Goal: Information Seeking & Learning: Learn about a topic

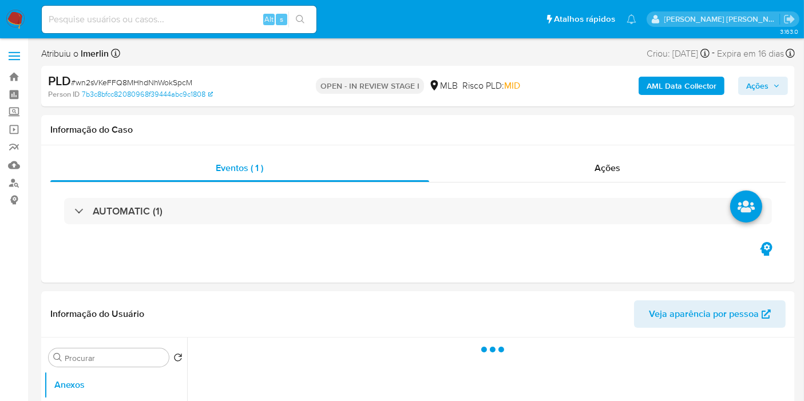
select select "10"
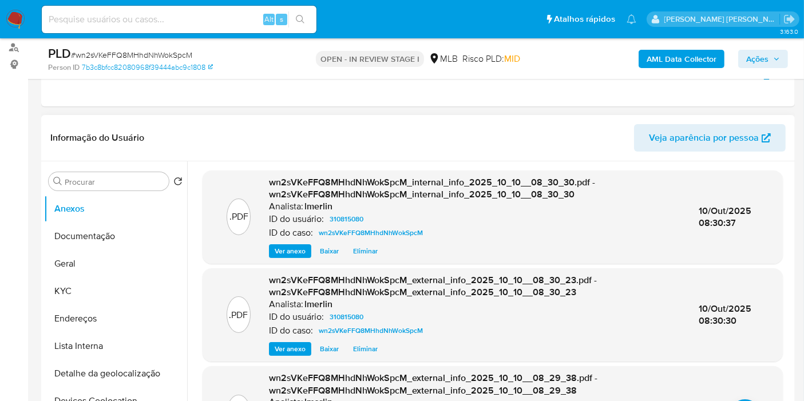
scroll to position [191, 0]
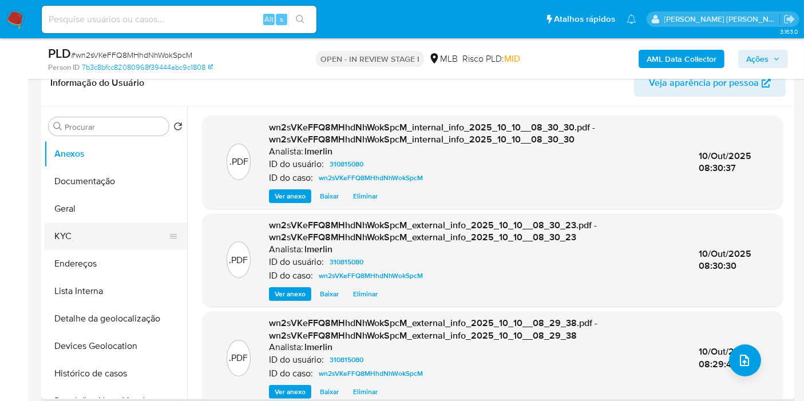
click at [130, 233] on button "KYC" at bounding box center [111, 236] width 134 height 27
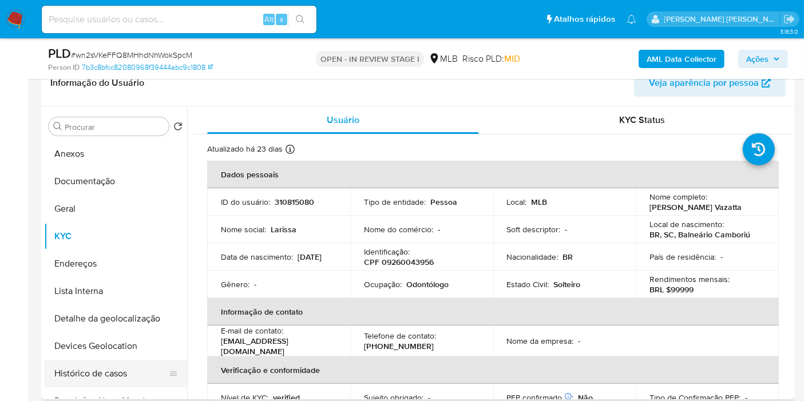
click at [113, 369] on button "Histórico de casos" at bounding box center [111, 373] width 134 height 27
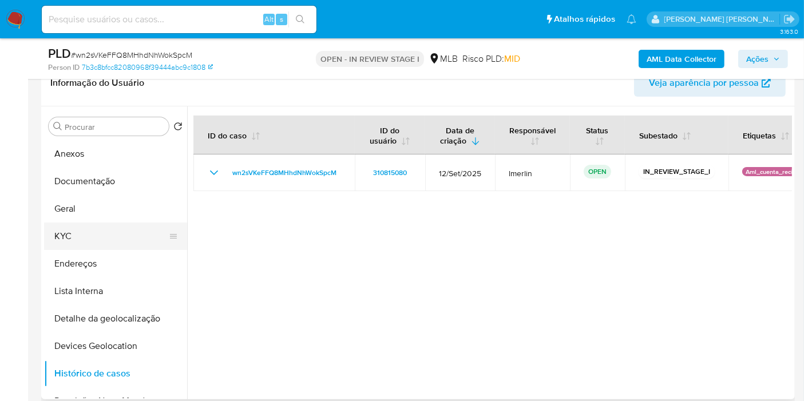
click at [70, 236] on button "KYC" at bounding box center [111, 236] width 134 height 27
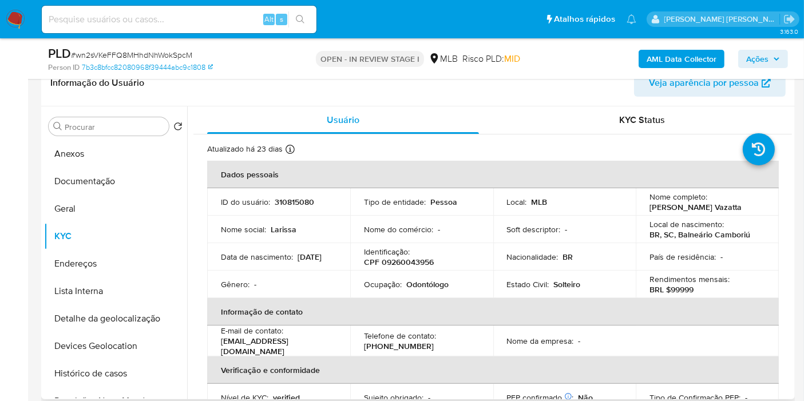
click at [422, 283] on p "Odontólogo" at bounding box center [427, 284] width 42 height 10
copy p "Odontólogo"
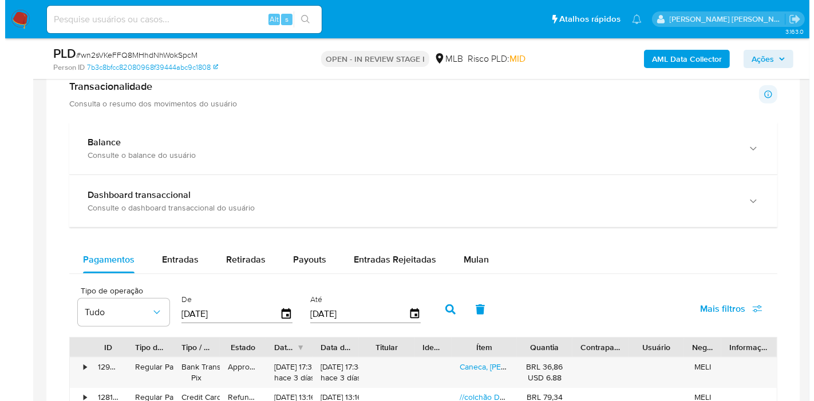
scroll to position [890, 0]
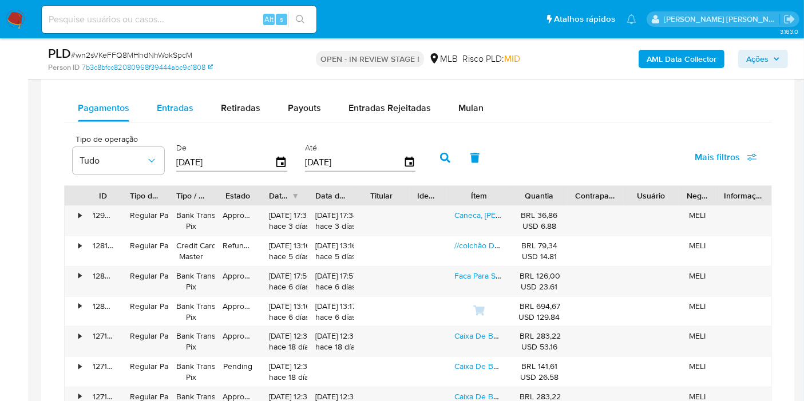
click at [177, 113] on div "Entradas" at bounding box center [175, 107] width 37 height 27
select select "10"
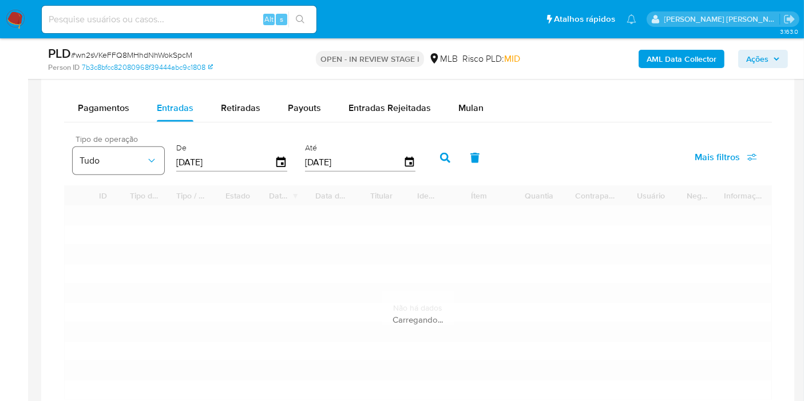
click at [92, 156] on span "Tudo" at bounding box center [113, 160] width 66 height 11
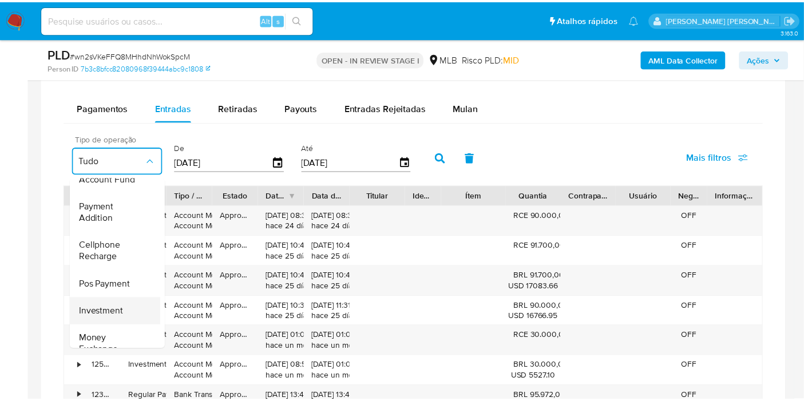
scroll to position [169, 0]
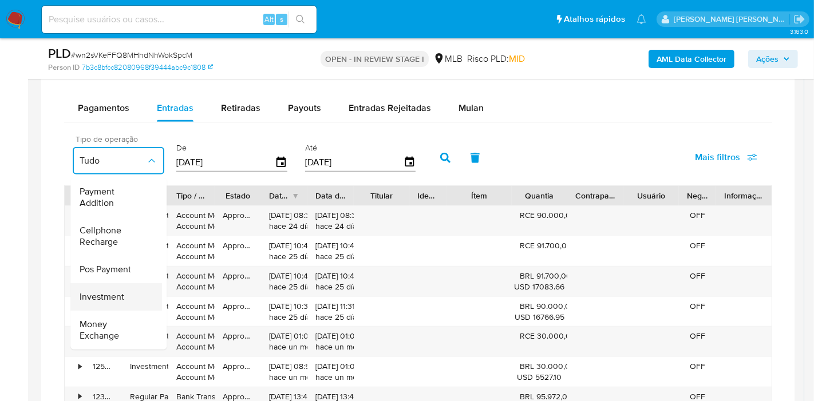
click at [114, 291] on span "Investment" at bounding box center [102, 296] width 45 height 11
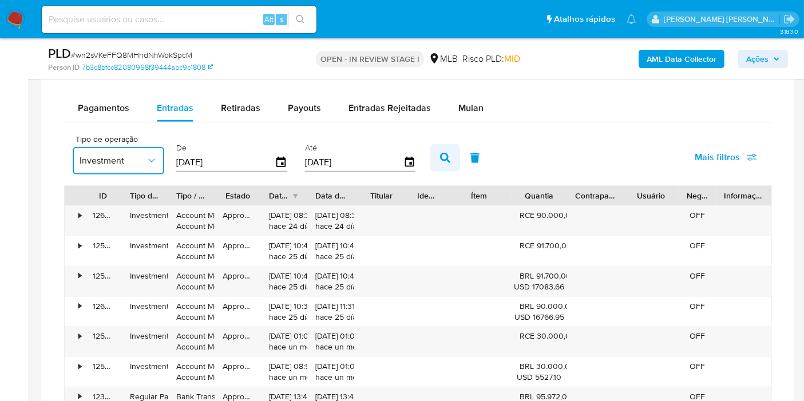
click at [442, 153] on icon "button" at bounding box center [445, 158] width 10 height 10
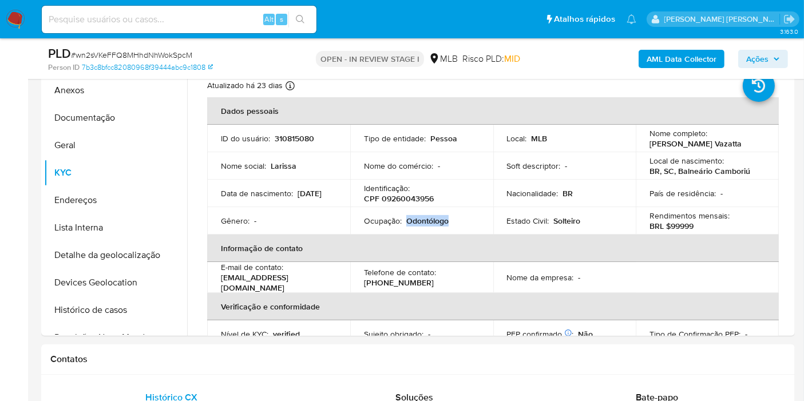
scroll to position [191, 0]
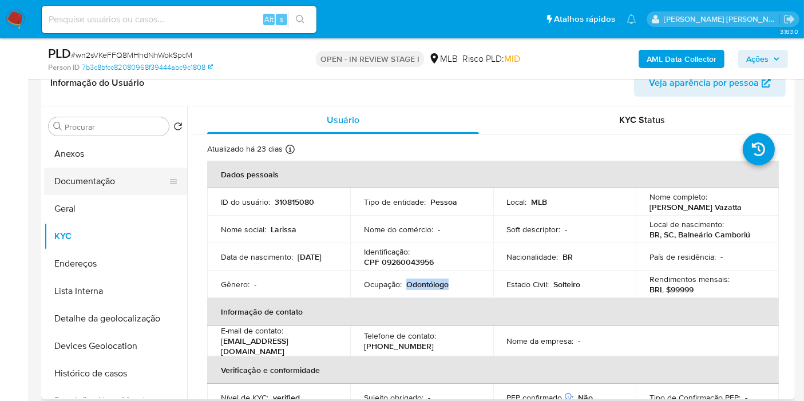
click at [121, 175] on button "Documentação" at bounding box center [111, 181] width 134 height 27
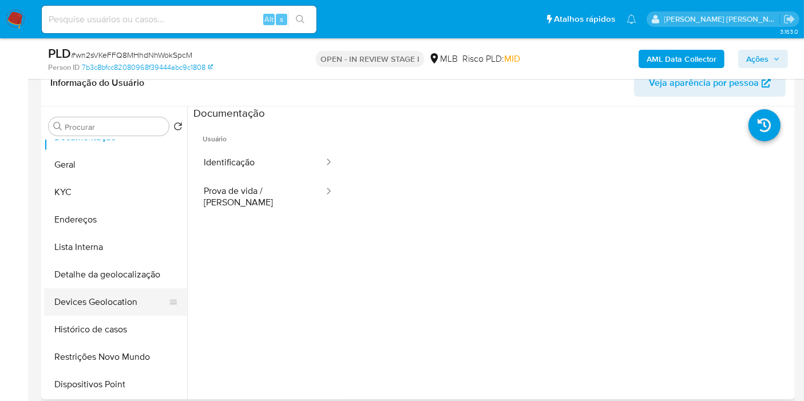
scroll to position [64, 0]
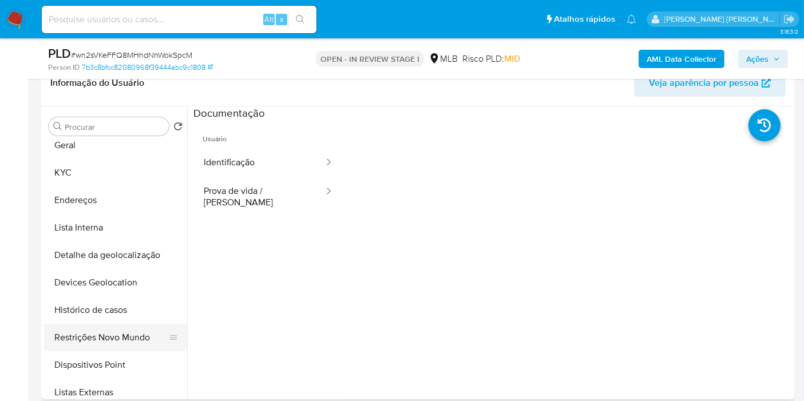
click at [101, 340] on button "Restrições Novo Mundo" at bounding box center [111, 337] width 134 height 27
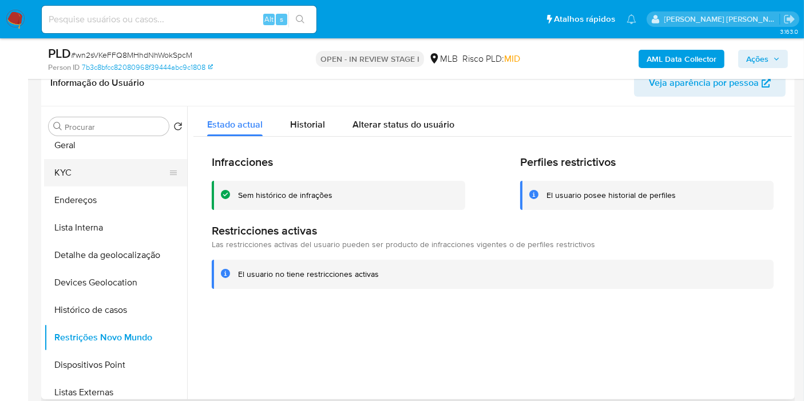
click at [108, 171] on button "KYC" at bounding box center [111, 172] width 134 height 27
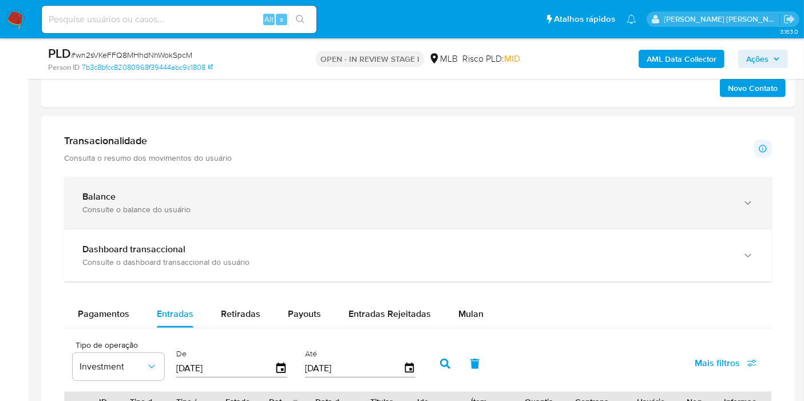
scroll to position [699, 0]
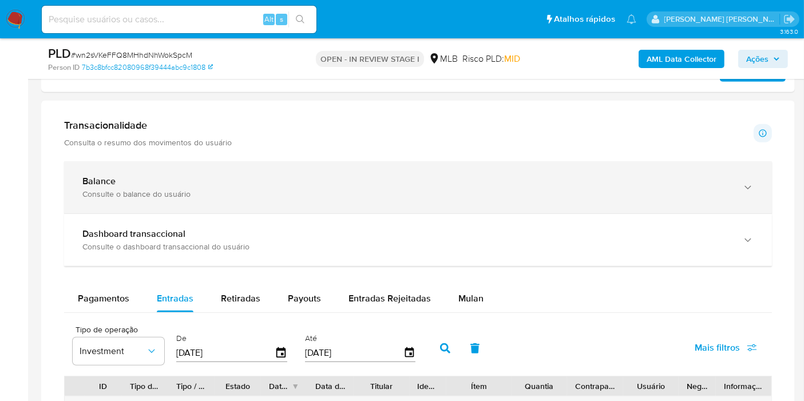
click at [327, 201] on div "Balance Consulte o balance do usuário" at bounding box center [418, 187] width 708 height 52
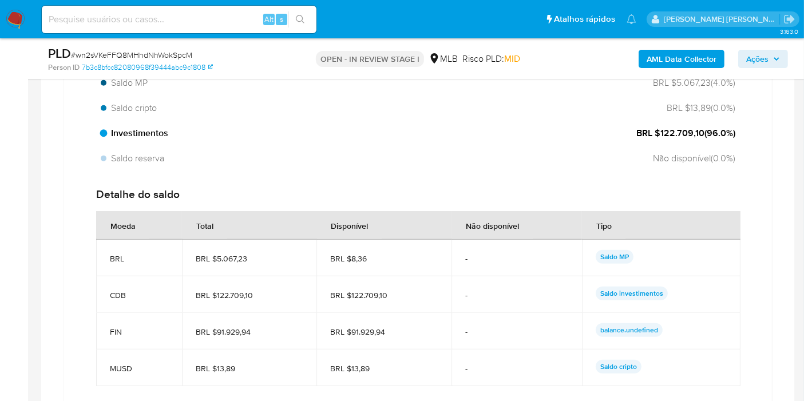
scroll to position [953, 0]
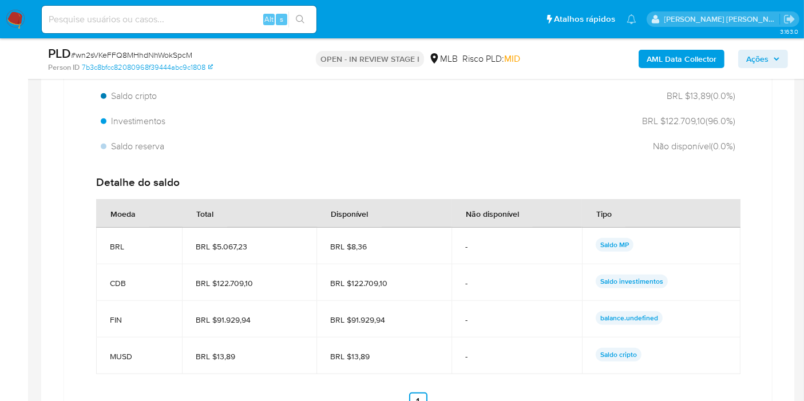
drag, startPoint x: 254, startPoint y: 283, endPoint x: 216, endPoint y: 283, distance: 37.8
click at [216, 283] on span "BRL $122.709,10" at bounding box center [250, 283] width 108 height 10
drag, startPoint x: 228, startPoint y: 316, endPoint x: 215, endPoint y: 316, distance: 13.2
click at [215, 316] on span "BRL $91.929,94" at bounding box center [250, 320] width 108 height 10
drag, startPoint x: 660, startPoint y: 119, endPoint x: 702, endPoint y: 118, distance: 41.8
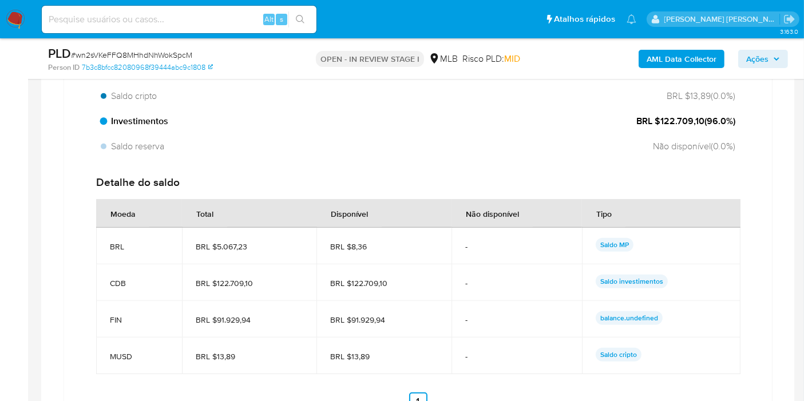
click at [702, 118] on span "BRL $122.709,10 ( 96.0 %)" at bounding box center [685, 121] width 99 height 13
drag, startPoint x: 230, startPoint y: 319, endPoint x: 390, endPoint y: 321, distance: 160.2
click at [390, 321] on tr "FIN BRL $91.929,94 BRL $91.929,94 - balance.undefined" at bounding box center [418, 319] width 644 height 37
click at [390, 321] on span "BRL $91.929,94" at bounding box center [384, 320] width 108 height 10
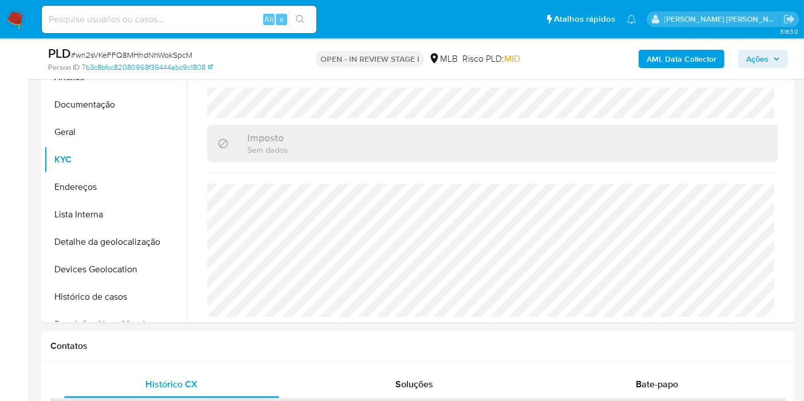
scroll to position [254, 0]
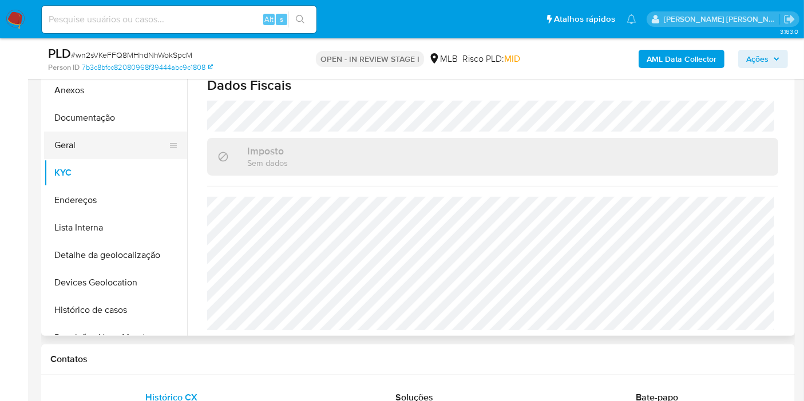
click at [109, 140] on button "Geral" at bounding box center [111, 145] width 134 height 27
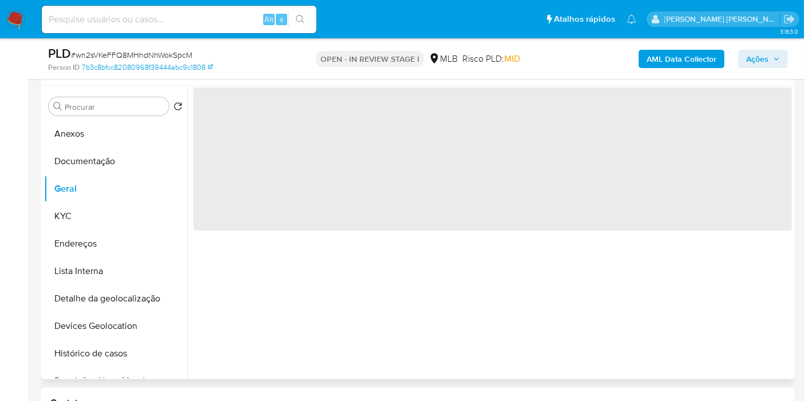
scroll to position [191, 0]
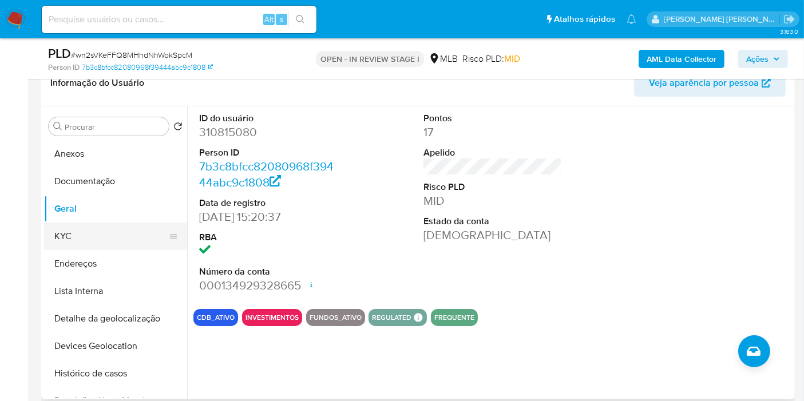
click at [64, 241] on button "KYC" at bounding box center [111, 236] width 134 height 27
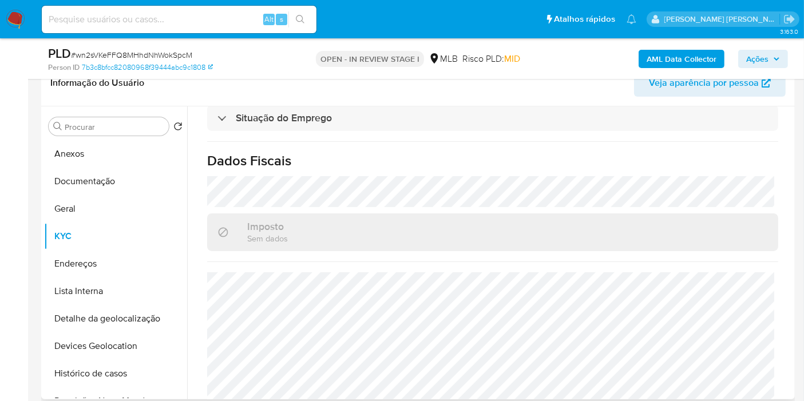
scroll to position [520, 0]
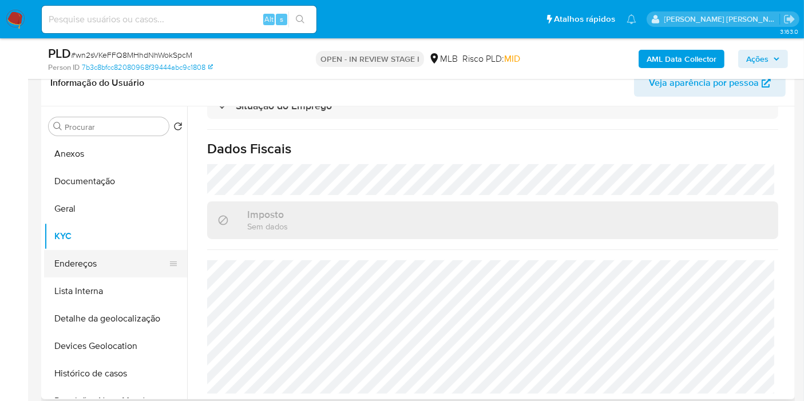
click at [129, 255] on button "Endereços" at bounding box center [111, 263] width 134 height 27
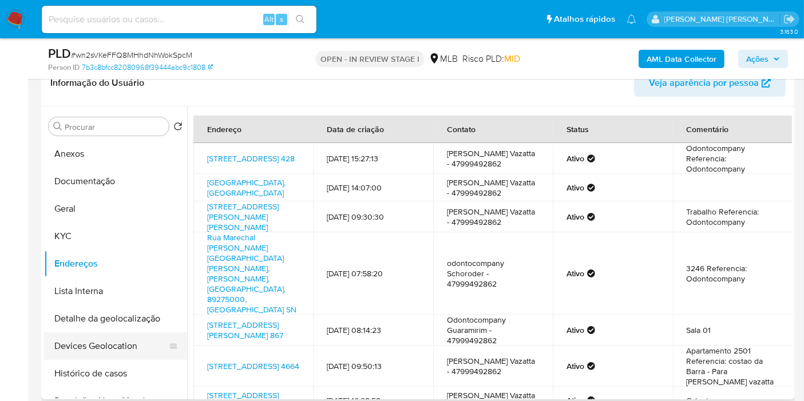
click at [118, 340] on button "Devices Geolocation" at bounding box center [111, 345] width 134 height 27
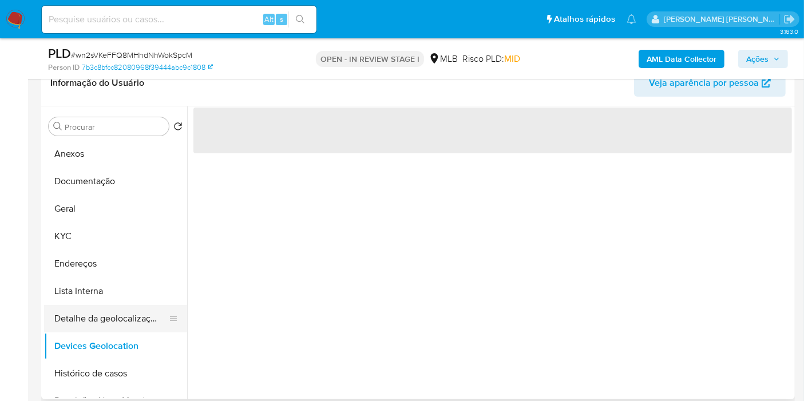
click at [118, 323] on button "Detalhe da geolocalização" at bounding box center [111, 318] width 134 height 27
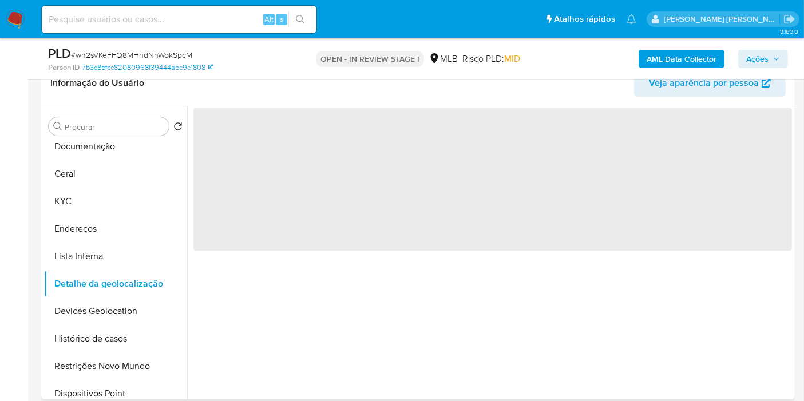
scroll to position [64, 0]
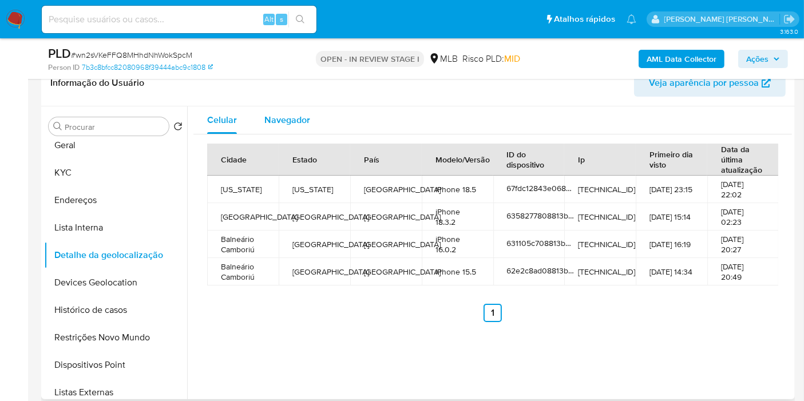
click at [289, 108] on div "Navegador" at bounding box center [287, 119] width 46 height 27
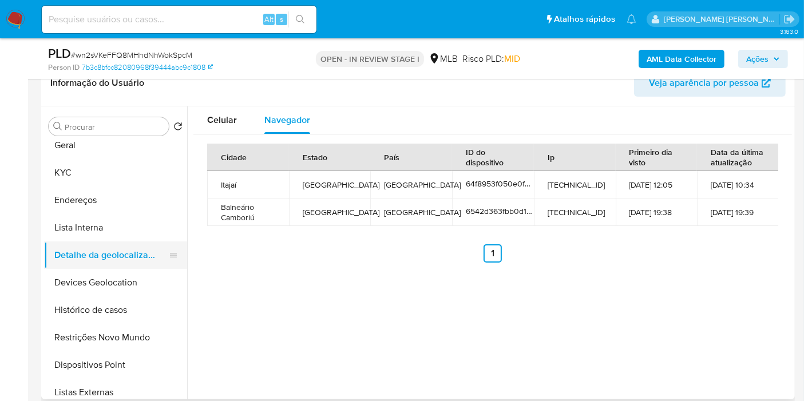
click at [103, 267] on button "Detalhe da geolocalização" at bounding box center [111, 254] width 134 height 27
drag, startPoint x: 134, startPoint y: 276, endPoint x: 154, endPoint y: 277, distance: 20.6
click at [134, 276] on button "Devices Geolocation" at bounding box center [111, 282] width 134 height 27
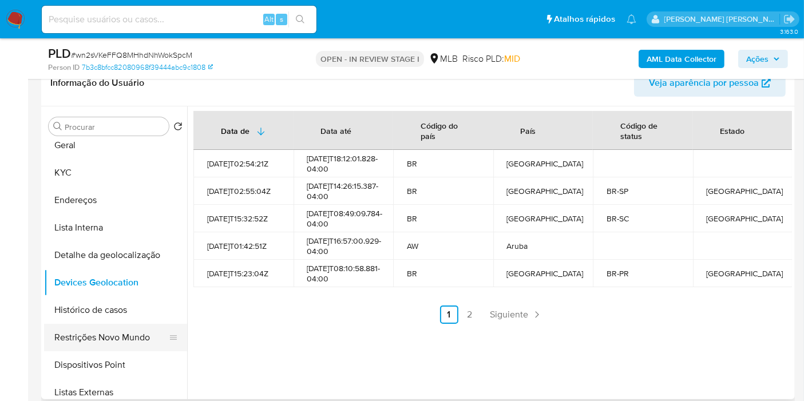
click at [87, 336] on button "Restrições Novo Mundo" at bounding box center [111, 337] width 134 height 27
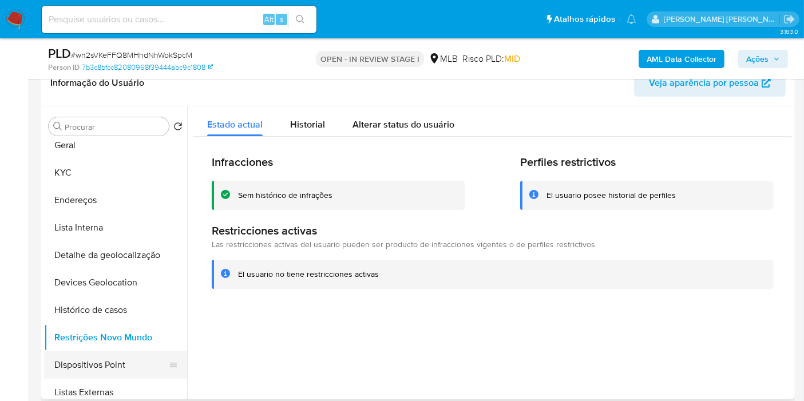
click at [120, 356] on button "Dispositivos Point" at bounding box center [111, 364] width 134 height 27
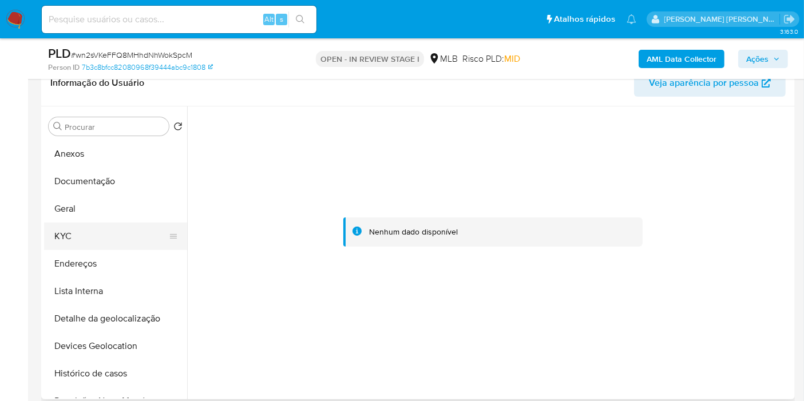
scroll to position [0, 0]
click at [97, 259] on button "Endereços" at bounding box center [111, 263] width 134 height 27
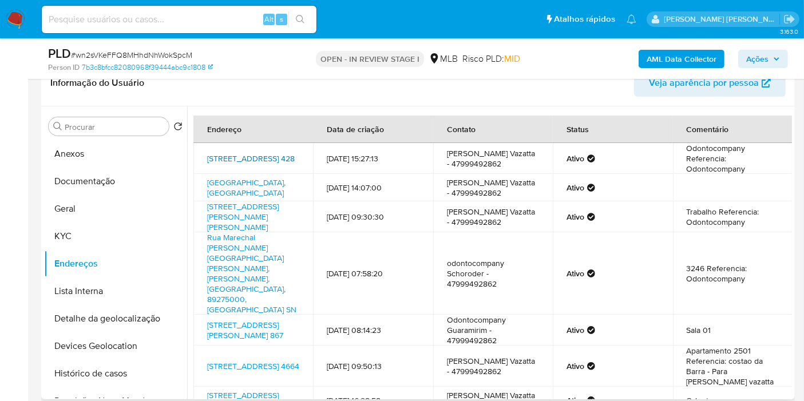
click at [261, 163] on link "[STREET_ADDRESS] 428" at bounding box center [251, 158] width 88 height 11
drag, startPoint x: 104, startPoint y: 236, endPoint x: 117, endPoint y: 233, distance: 13.4
click at [104, 236] on button "KYC" at bounding box center [111, 236] width 134 height 27
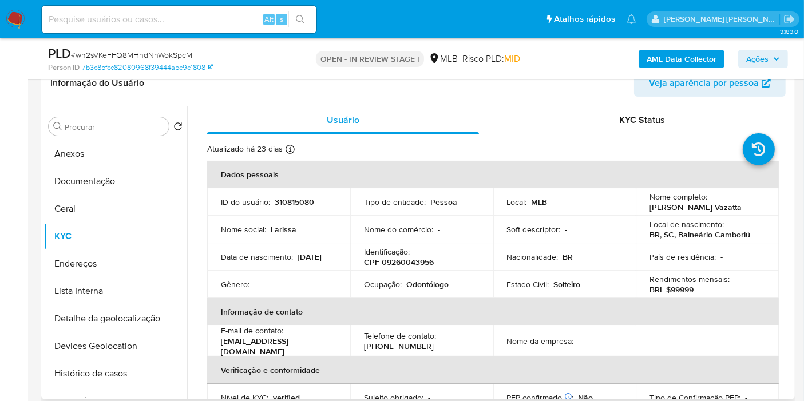
click at [410, 260] on p "CPF 09260043956" at bounding box center [399, 262] width 70 height 10
copy p "09260043956"
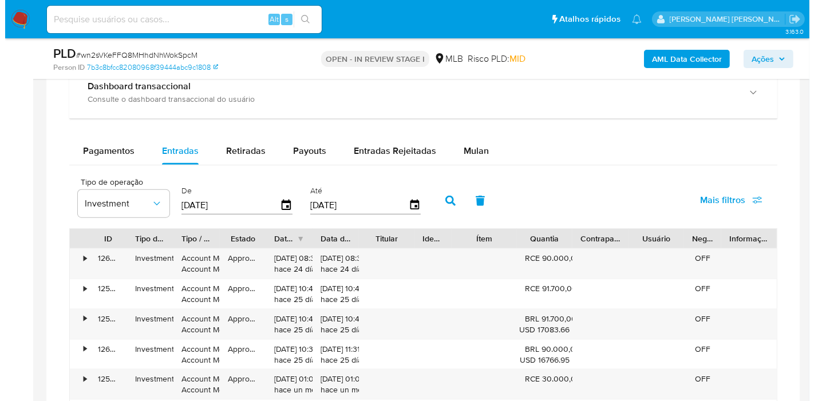
scroll to position [1398, 0]
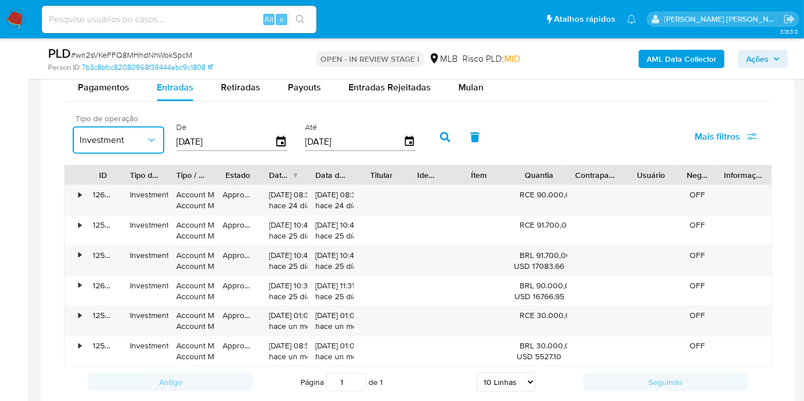
click at [100, 134] on span "Investment" at bounding box center [113, 139] width 66 height 11
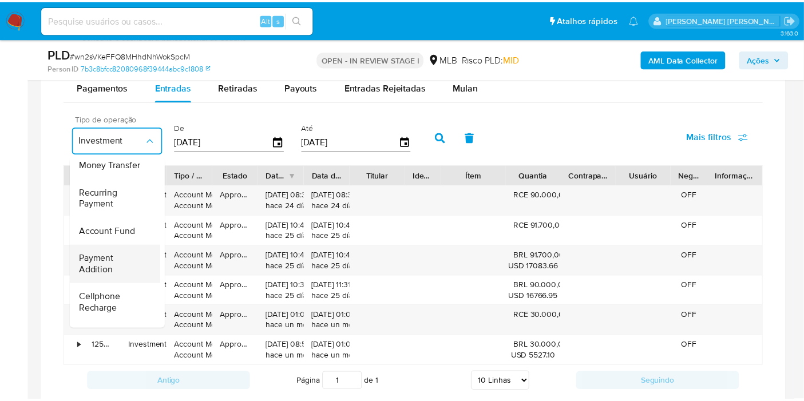
scroll to position [0, 0]
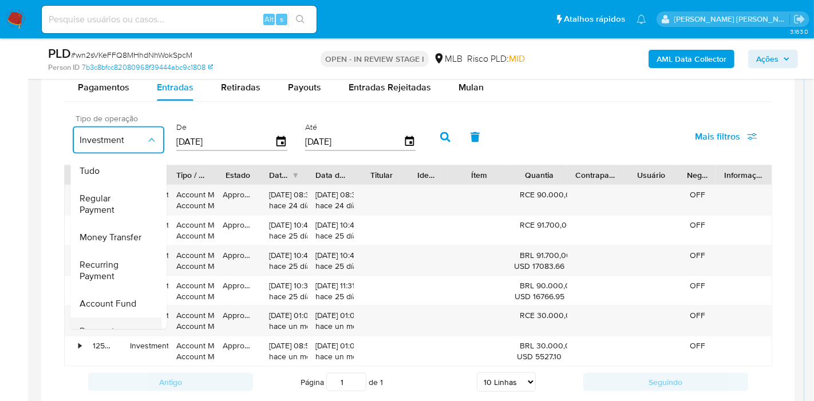
click at [125, 175] on div "Tudo" at bounding box center [113, 170] width 66 height 27
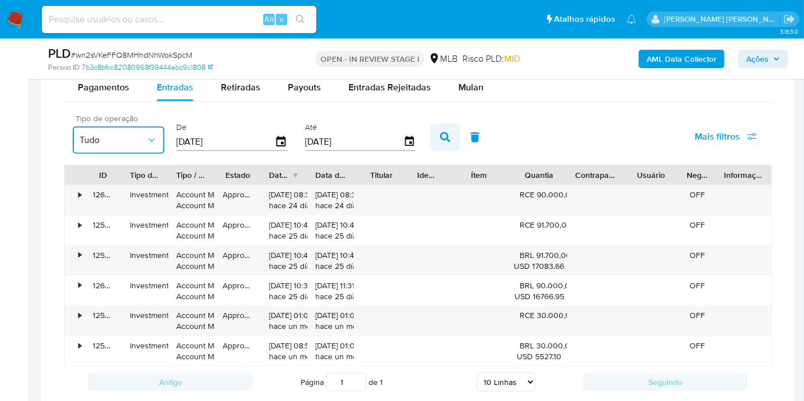
click at [430, 140] on button "button" at bounding box center [445, 137] width 30 height 27
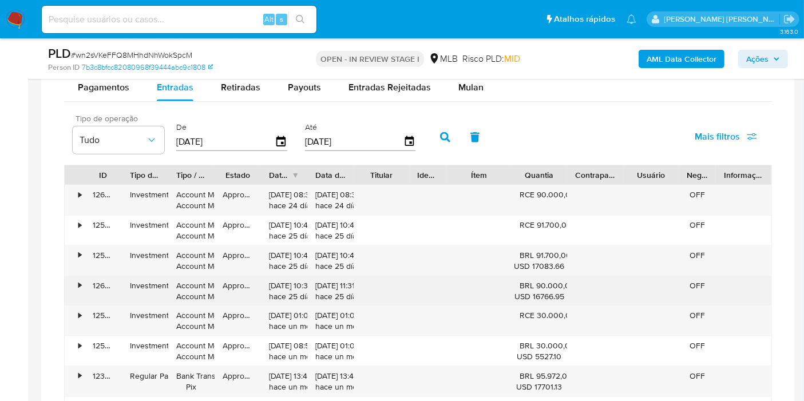
scroll to position [1462, 0]
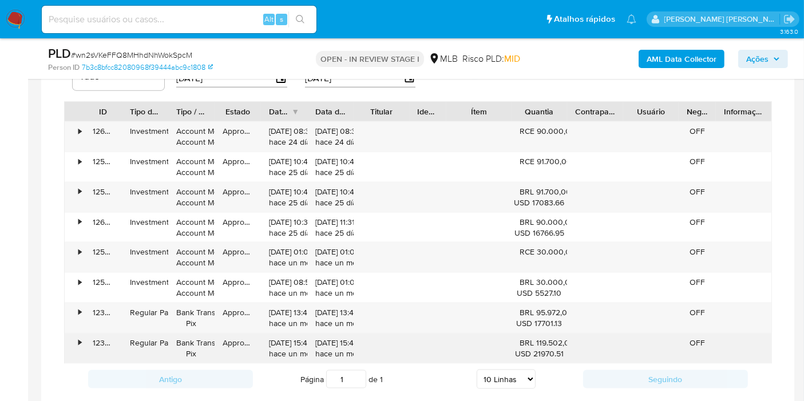
click at [426, 339] on div "• 123647792962 Regular Payment Bank Transfer Pix Approved [DATE] 15:48:09 hace …" at bounding box center [418, 349] width 707 height 30
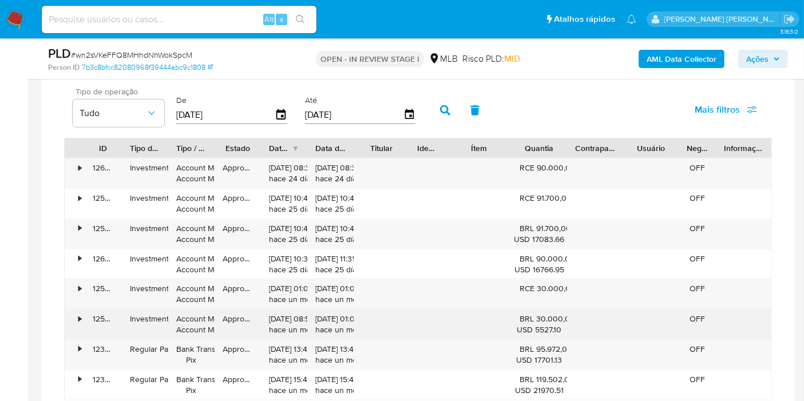
scroll to position [1398, 0]
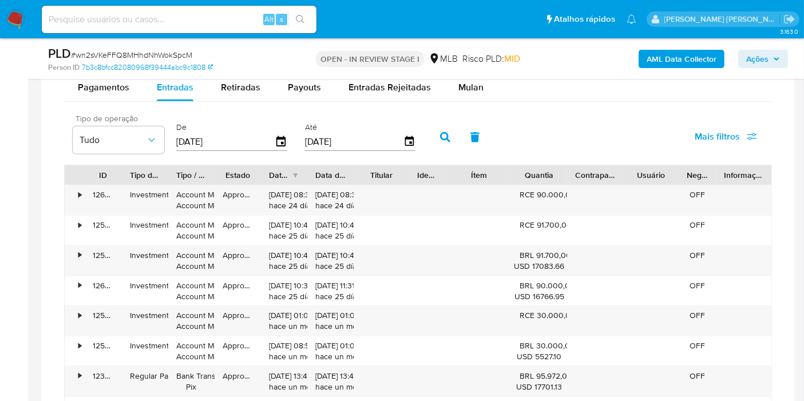
click at [430, 140] on button "button" at bounding box center [445, 137] width 30 height 27
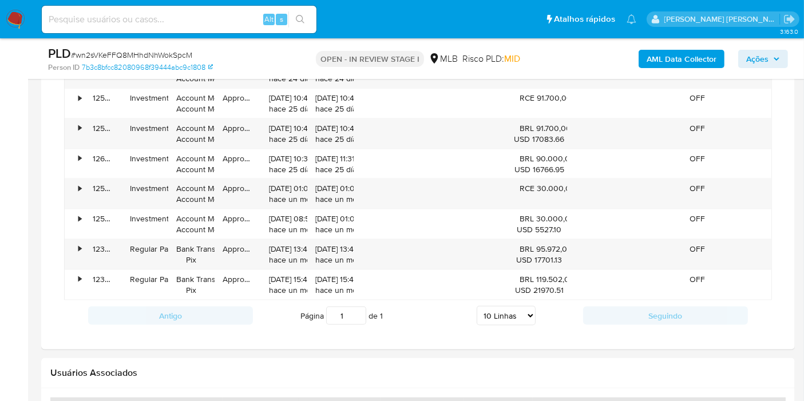
scroll to position [1462, 0]
